Goal: Transaction & Acquisition: Obtain resource

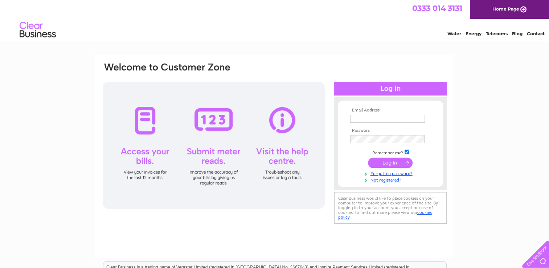
type input "e-invoices@norscot.uk.com"
click at [394, 162] on input "submit" at bounding box center [390, 163] width 45 height 10
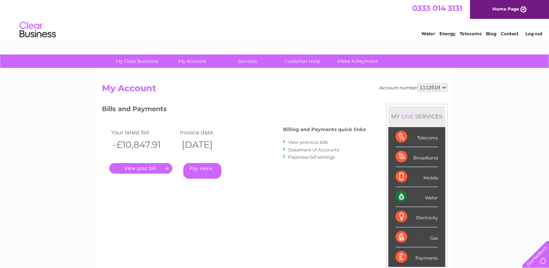
click at [138, 165] on link "." at bounding box center [140, 168] width 63 height 11
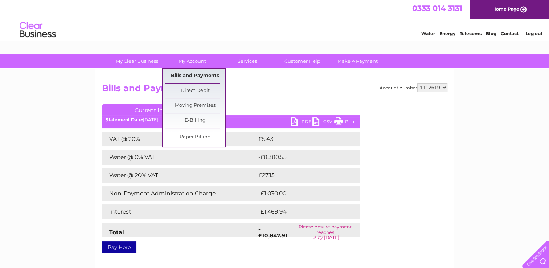
click at [197, 75] on link "Bills and Payments" at bounding box center [195, 76] width 60 height 15
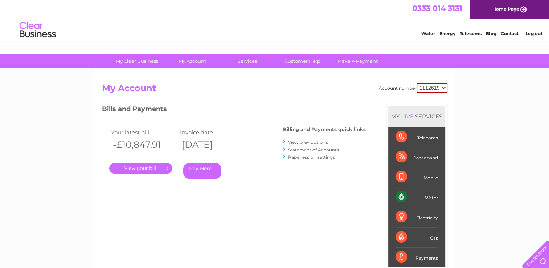
click at [432, 197] on div "Water" at bounding box center [417, 197] width 42 height 20
click at [137, 169] on link "." at bounding box center [140, 168] width 63 height 11
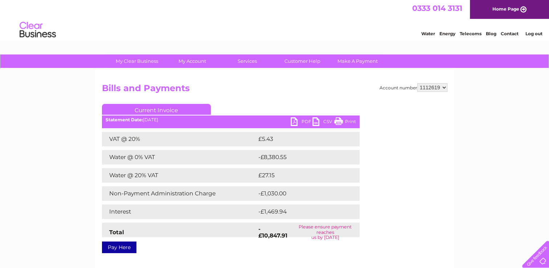
drag, startPoint x: 350, startPoint y: 120, endPoint x: 49, endPoint y: 228, distance: 319.6
click at [350, 120] on link "Print" at bounding box center [345, 122] width 22 height 11
click at [297, 123] on link "PDF" at bounding box center [302, 122] width 22 height 11
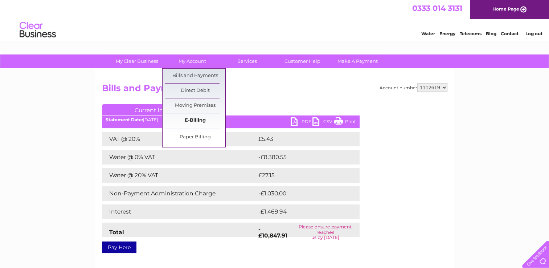
click at [198, 118] on link "E-Billing" at bounding box center [195, 120] width 60 height 15
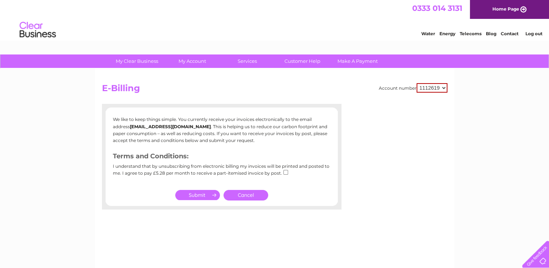
click at [247, 196] on link "Cancel" at bounding box center [246, 195] width 45 height 11
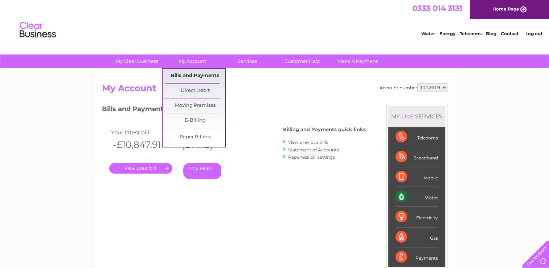
click at [192, 74] on link "Bills and Payments" at bounding box center [195, 76] width 60 height 15
click at [195, 136] on link "Paper Billing" at bounding box center [195, 137] width 60 height 15
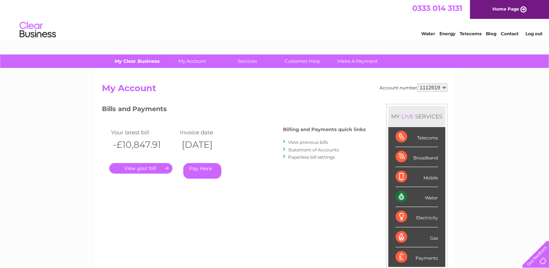
click at [136, 61] on link "My Clear Business" at bounding box center [137, 60] width 60 height 13
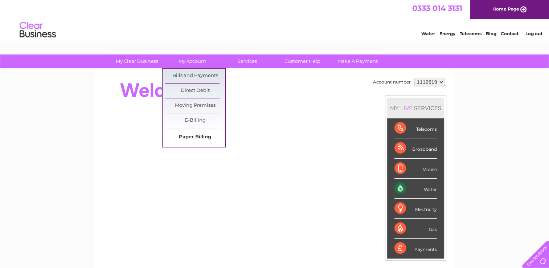
click at [199, 137] on link "Paper Billing" at bounding box center [195, 137] width 60 height 15
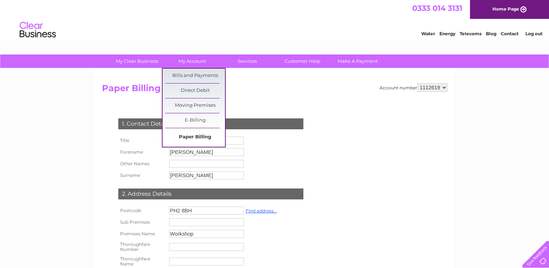
click at [194, 136] on link "Paper Billing" at bounding box center [195, 137] width 60 height 15
click at [192, 60] on link "My Account" at bounding box center [192, 60] width 60 height 13
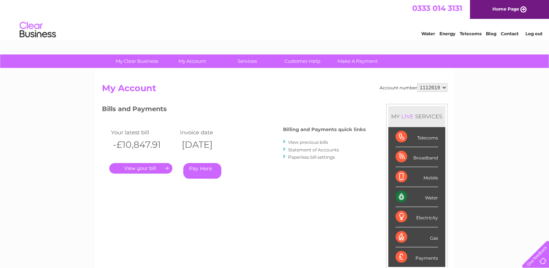
click at [61, 126] on div "My Clear Business Login Details My Details My Preferences Link Account My Accou…" at bounding box center [274, 243] width 549 height 379
click at [148, 170] on link "." at bounding box center [140, 168] width 63 height 11
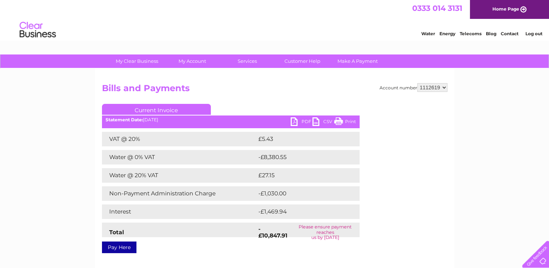
click at [446, 89] on select "1112619" at bounding box center [433, 87] width 30 height 9
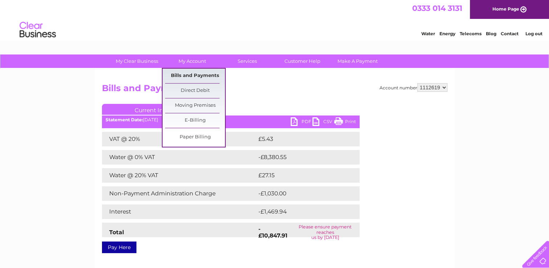
click at [192, 75] on link "Bills and Payments" at bounding box center [195, 76] width 60 height 15
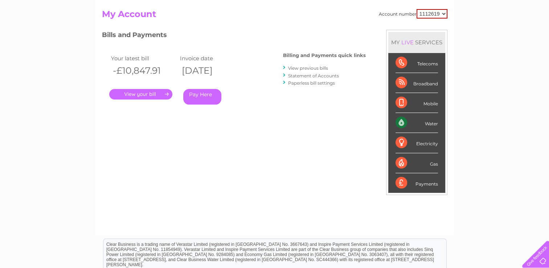
scroll to position [73, 0]
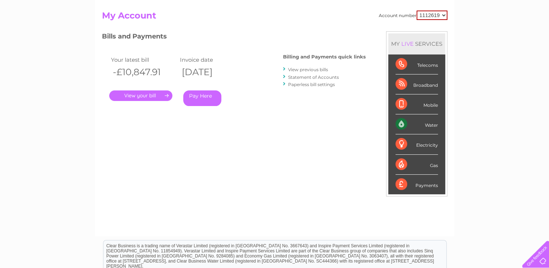
click at [415, 122] on div "Water" at bounding box center [417, 124] width 42 height 20
click at [430, 124] on div "Water" at bounding box center [417, 124] width 42 height 20
click at [400, 121] on div "Water" at bounding box center [417, 124] width 42 height 20
click at [302, 69] on link "View previous bills" at bounding box center [308, 69] width 40 height 5
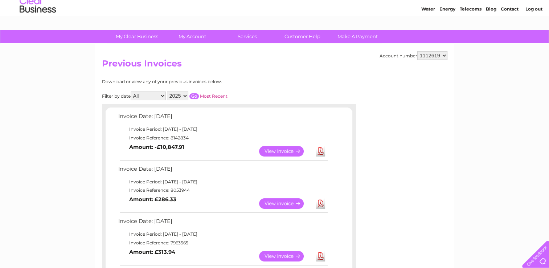
scroll to position [36, 0]
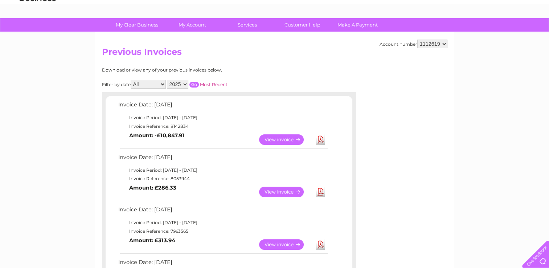
click at [320, 139] on link "Download" at bounding box center [320, 139] width 9 height 11
click at [289, 191] on link "View" at bounding box center [285, 192] width 53 height 11
click at [321, 194] on link "Download" at bounding box center [320, 192] width 9 height 11
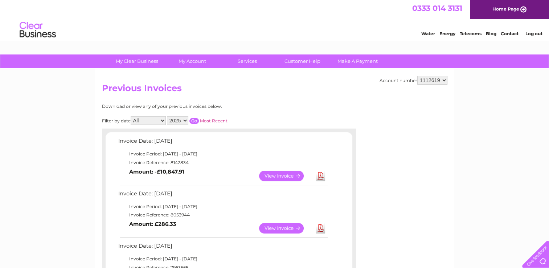
click at [535, 34] on link "Log out" at bounding box center [533, 33] width 17 height 5
